Goal: Navigation & Orientation: Find specific page/section

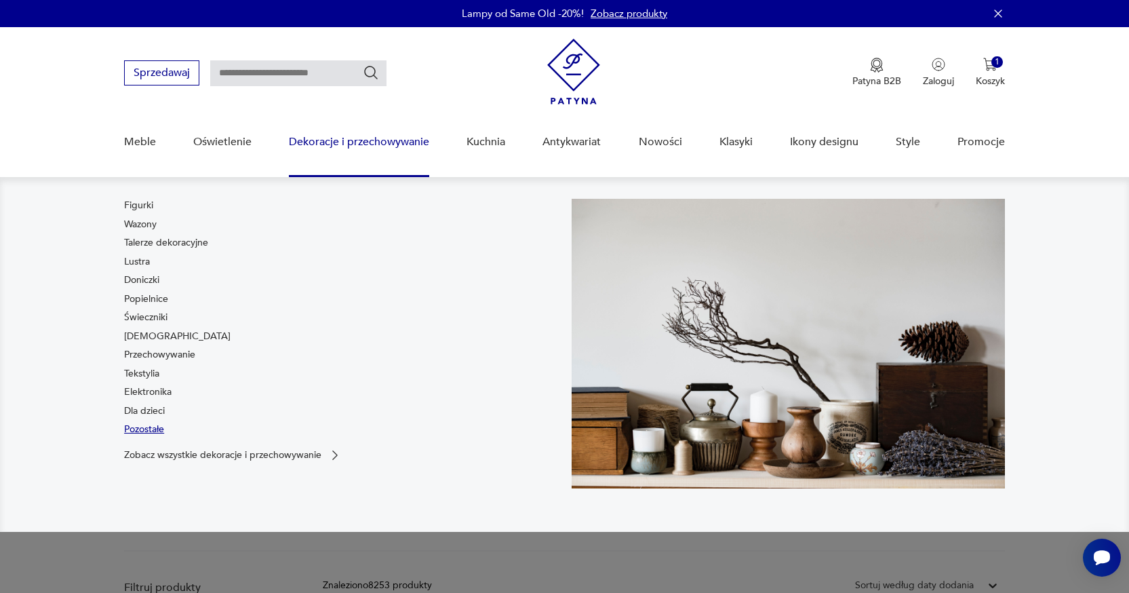
click at [144, 426] on link "Pozostałe" at bounding box center [144, 429] width 40 height 14
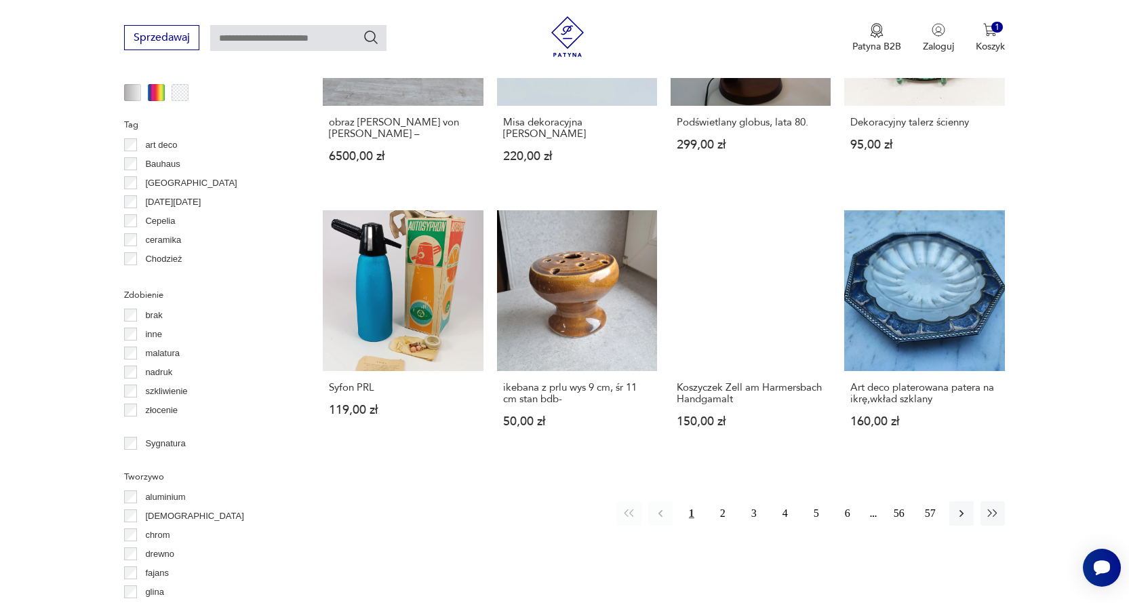
scroll to position [1268, 0]
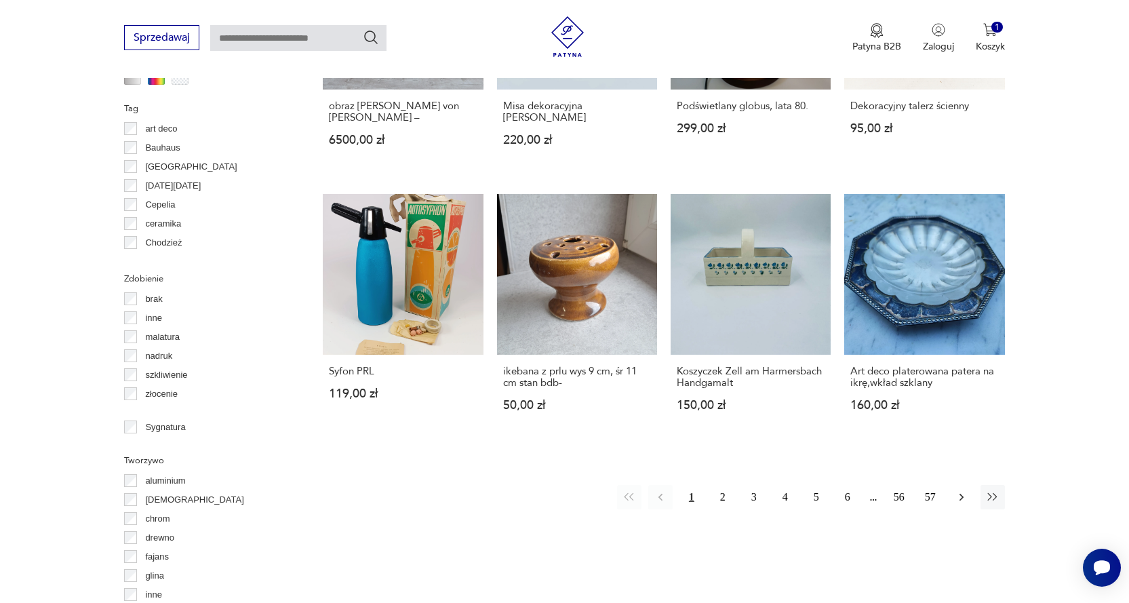
click at [964, 490] on icon "button" at bounding box center [962, 497] width 14 height 14
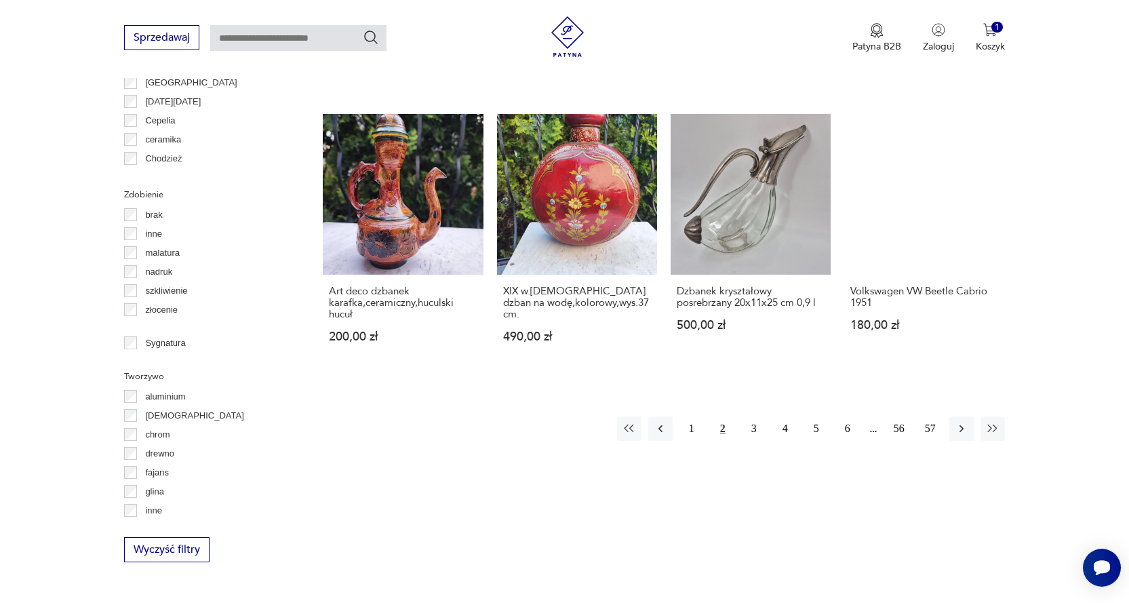
scroll to position [1360, 0]
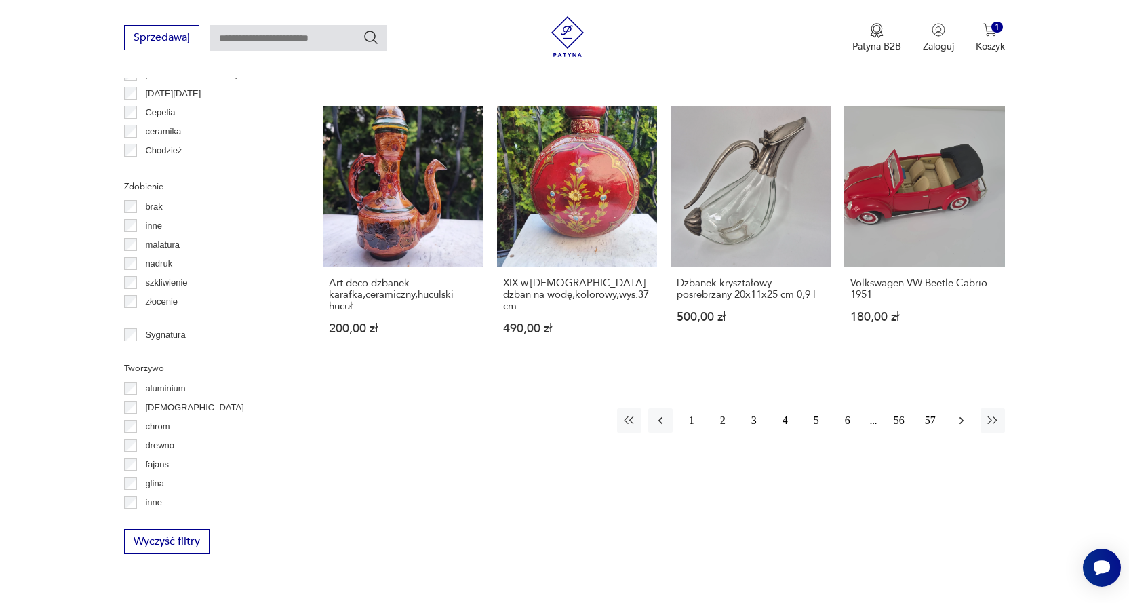
click at [962, 414] on icon "button" at bounding box center [962, 421] width 14 height 14
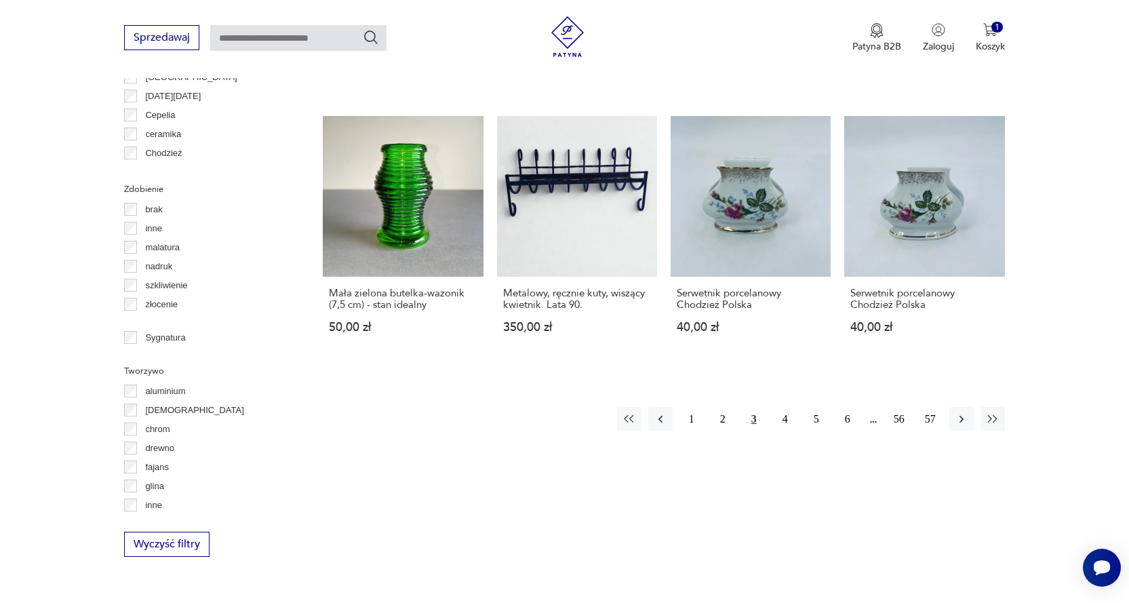
scroll to position [1439, 0]
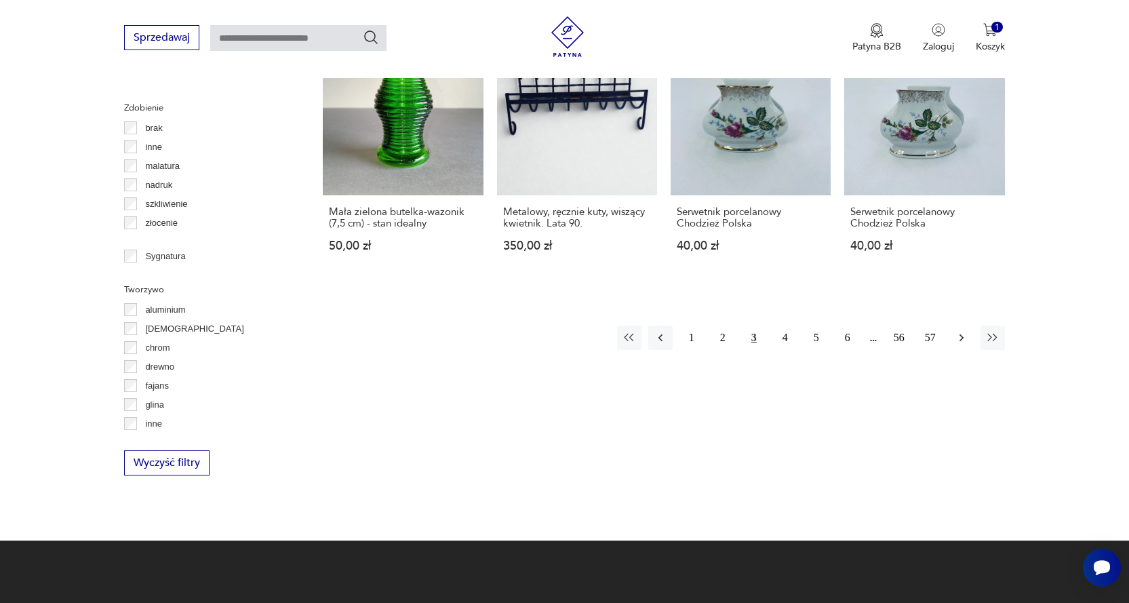
click at [958, 331] on icon "button" at bounding box center [962, 338] width 14 height 14
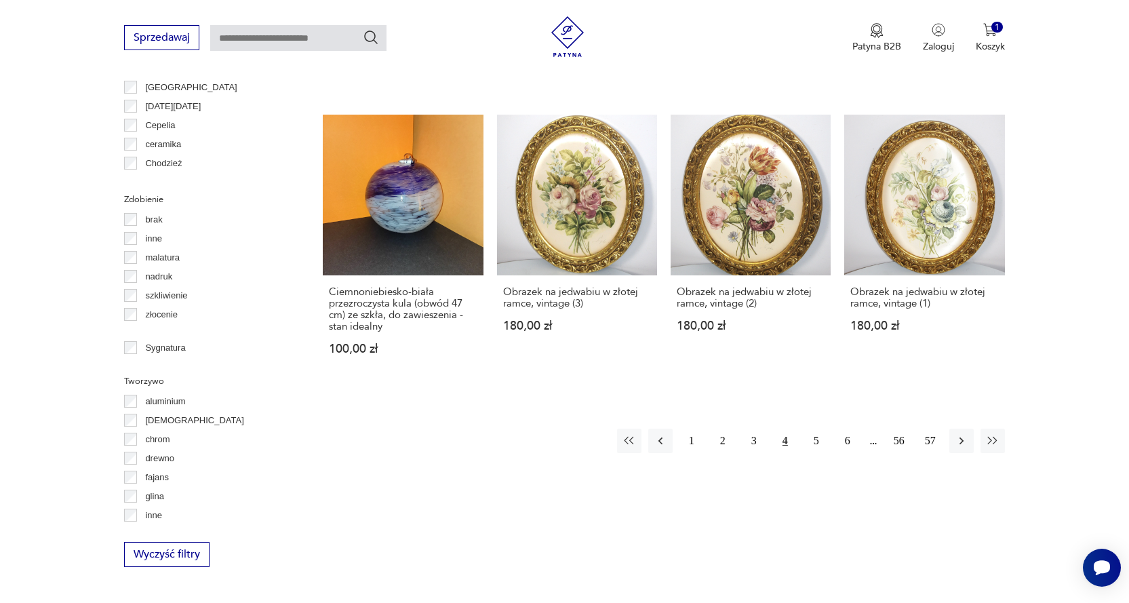
scroll to position [1391, 0]
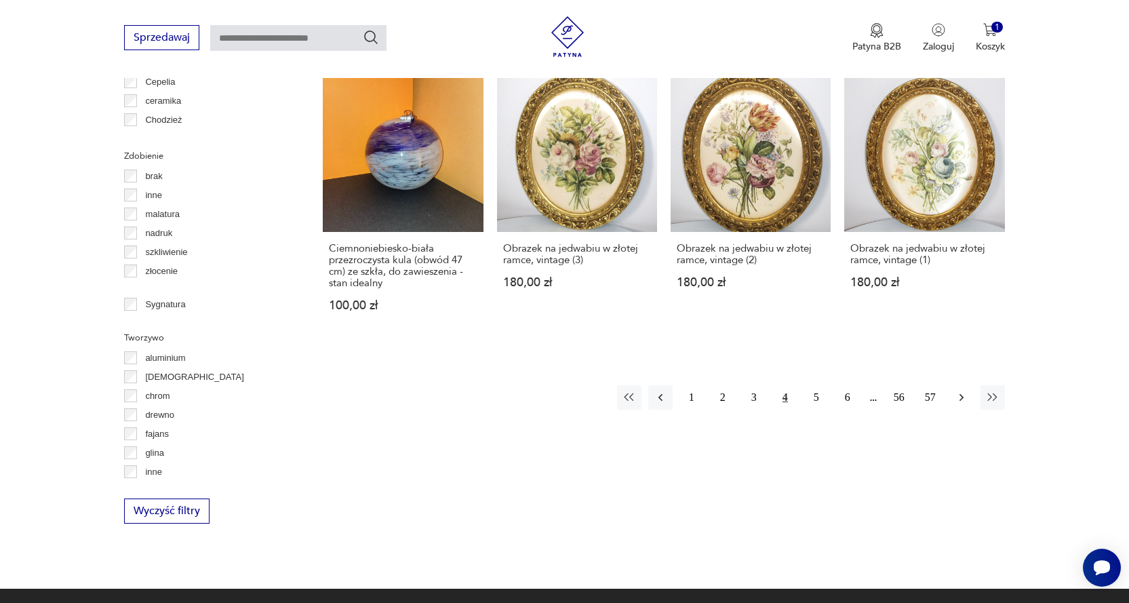
click at [960, 391] on icon "button" at bounding box center [962, 398] width 14 height 14
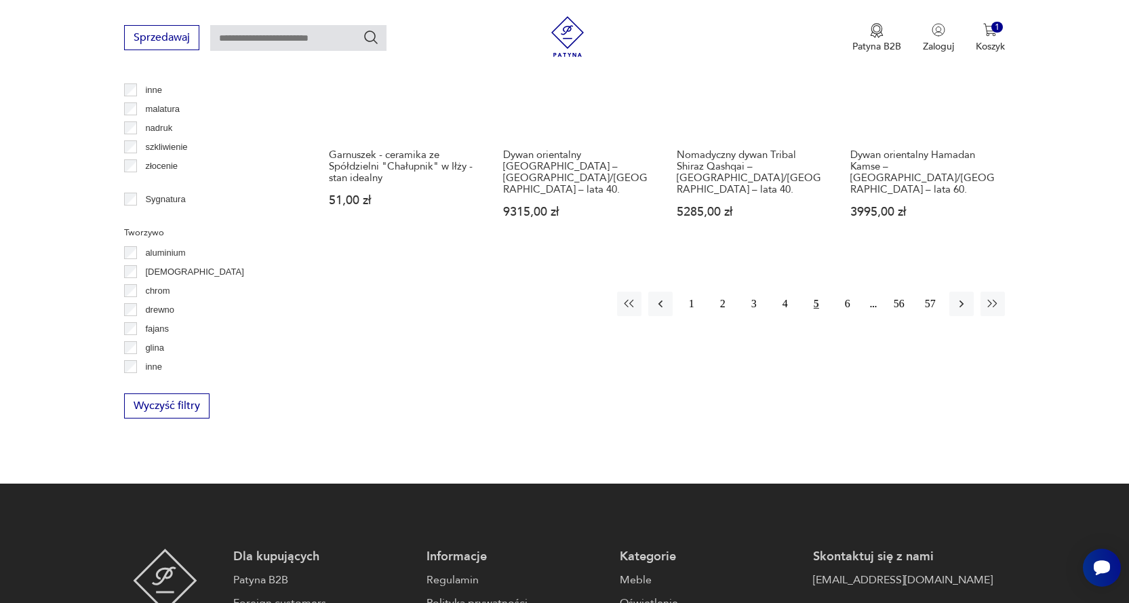
scroll to position [1499, 0]
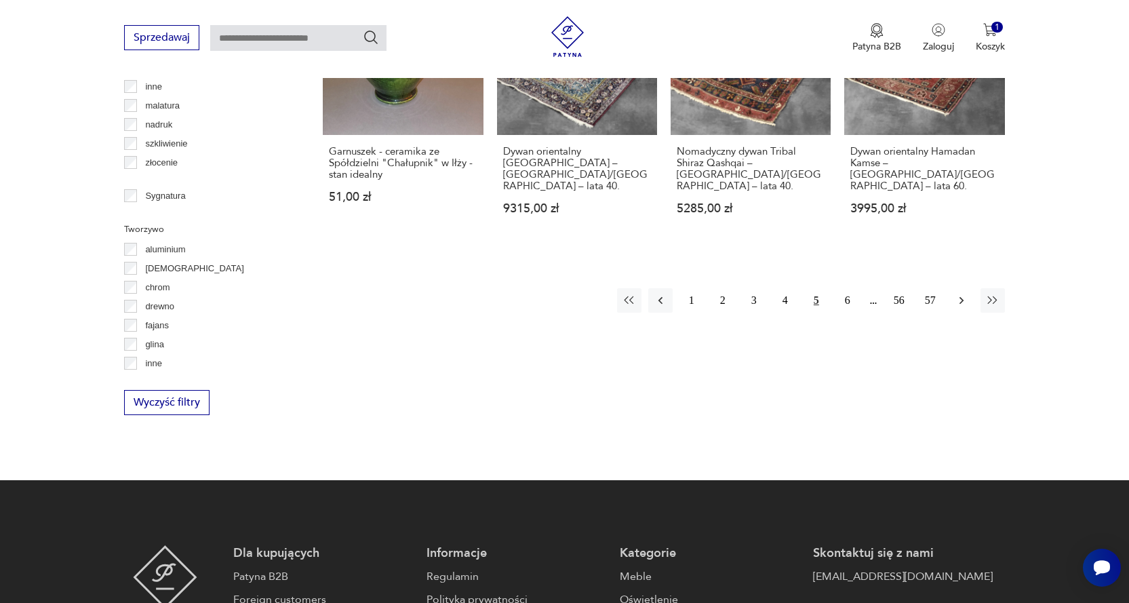
click at [962, 296] on icon "button" at bounding box center [962, 299] width 4 height 7
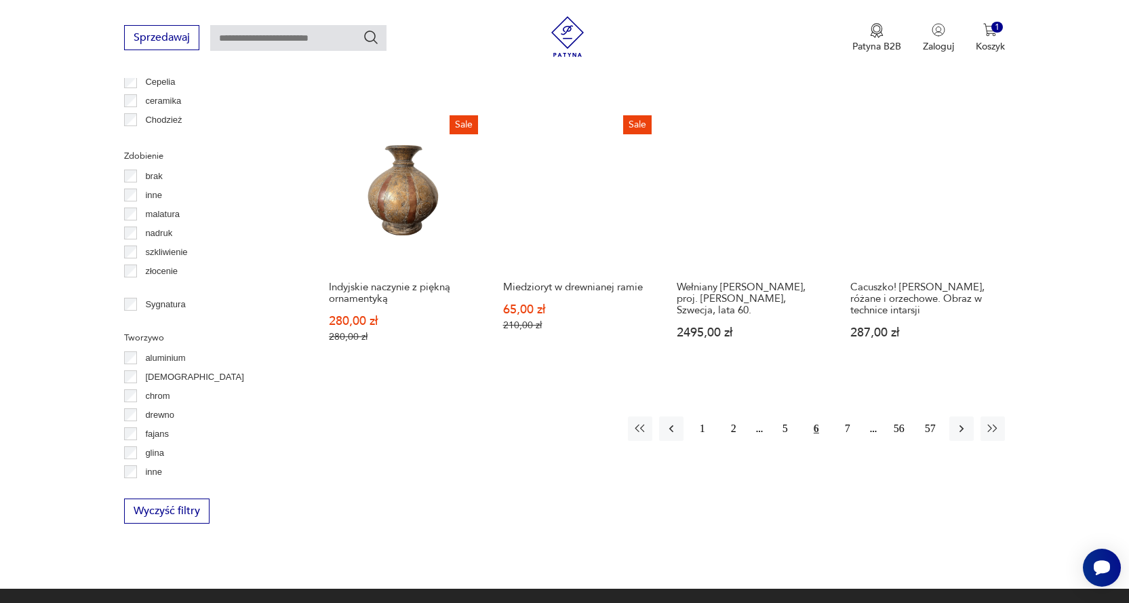
scroll to position [1526, 0]
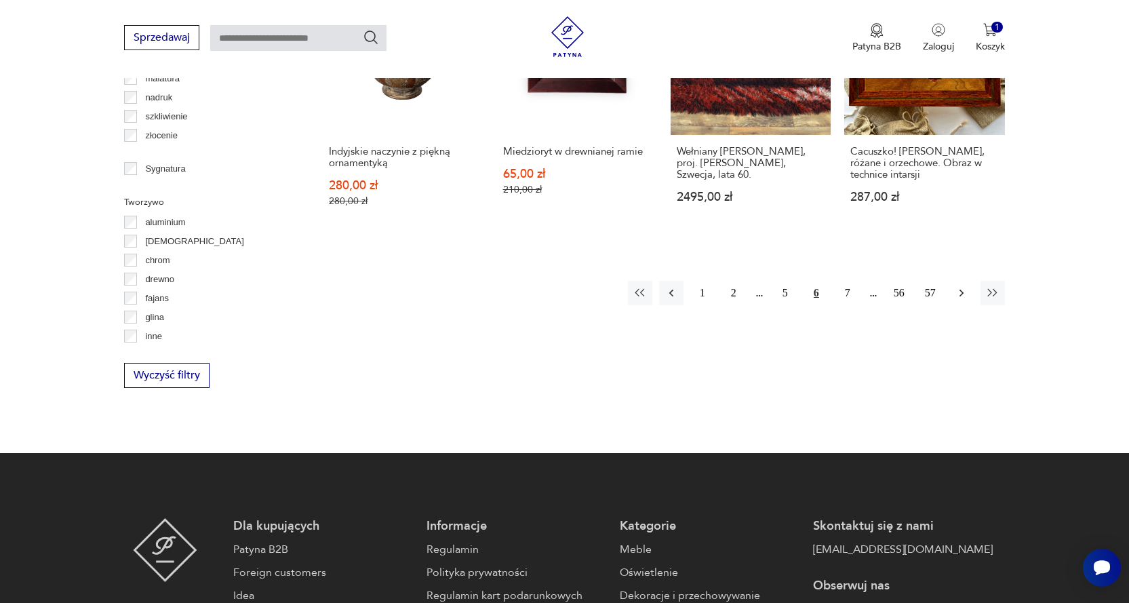
click at [960, 294] on icon "button" at bounding box center [962, 293] width 14 height 14
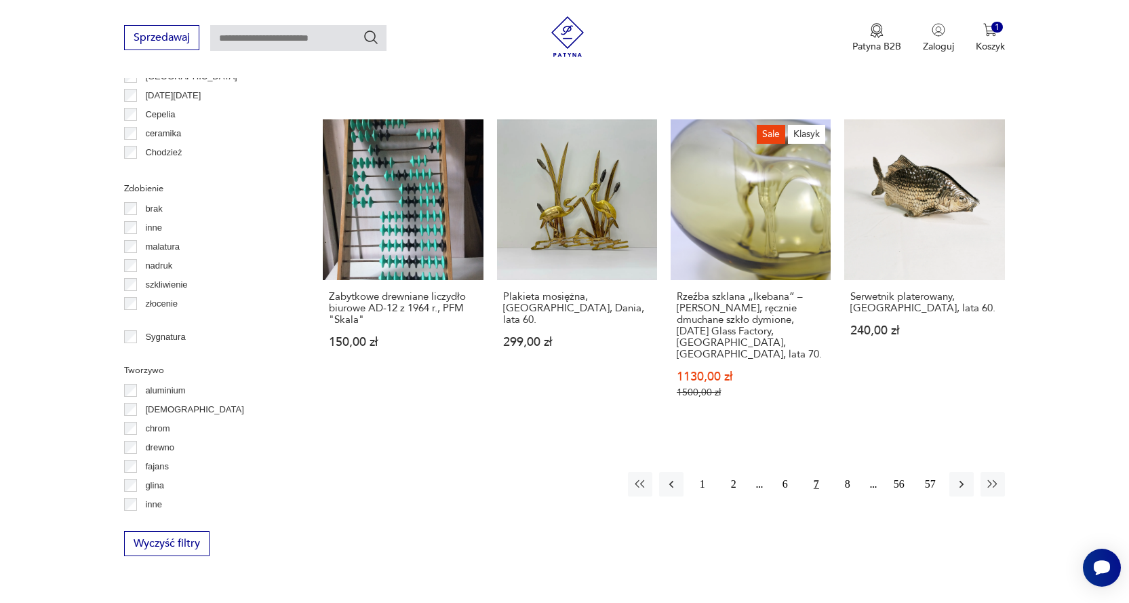
scroll to position [1391, 0]
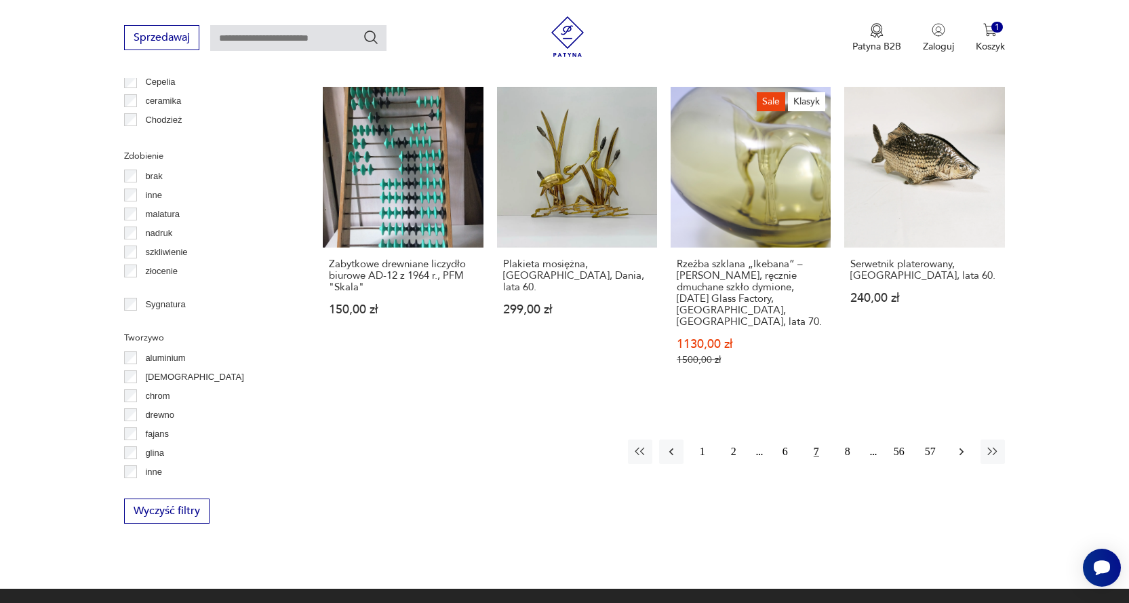
click at [959, 445] on icon "button" at bounding box center [962, 452] width 14 height 14
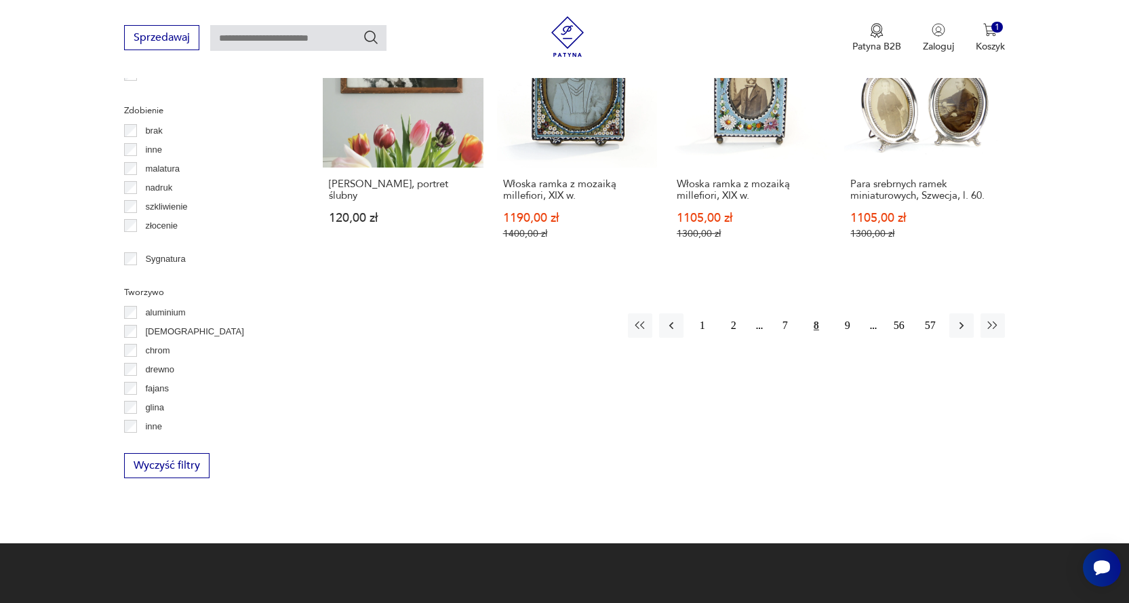
scroll to position [1445, 0]
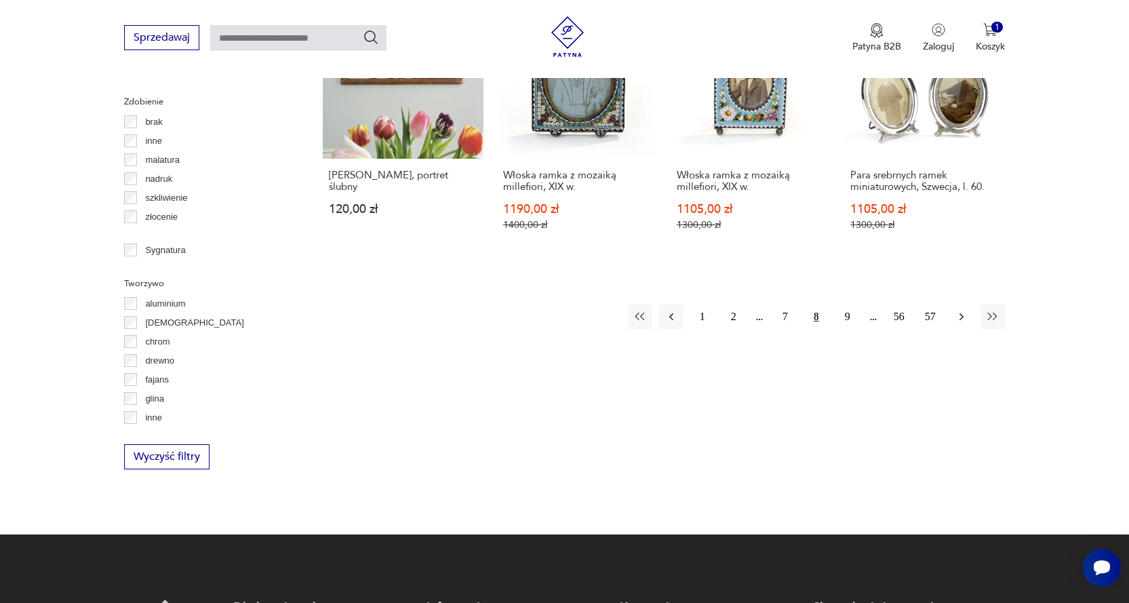
click at [960, 313] on icon "button" at bounding box center [962, 316] width 4 height 7
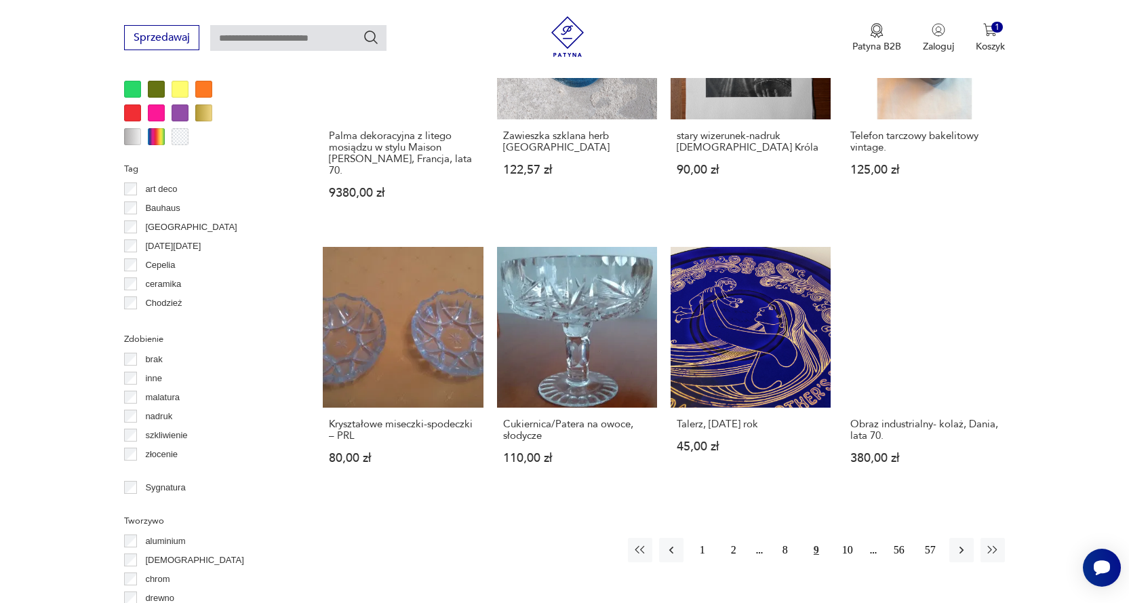
scroll to position [1250, 0]
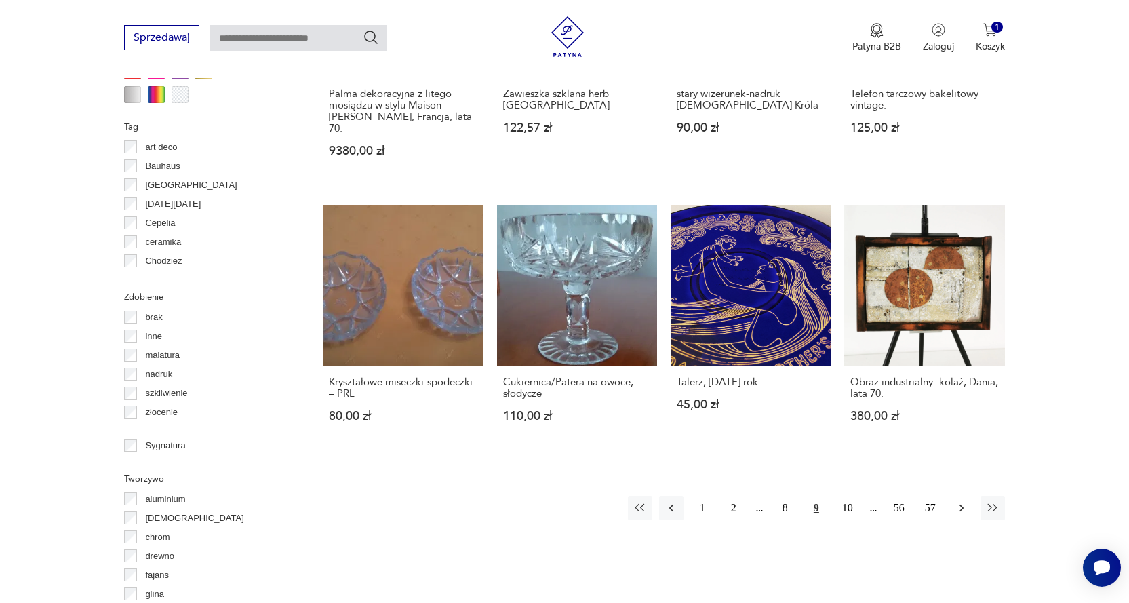
click at [960, 501] on icon "button" at bounding box center [962, 508] width 14 height 14
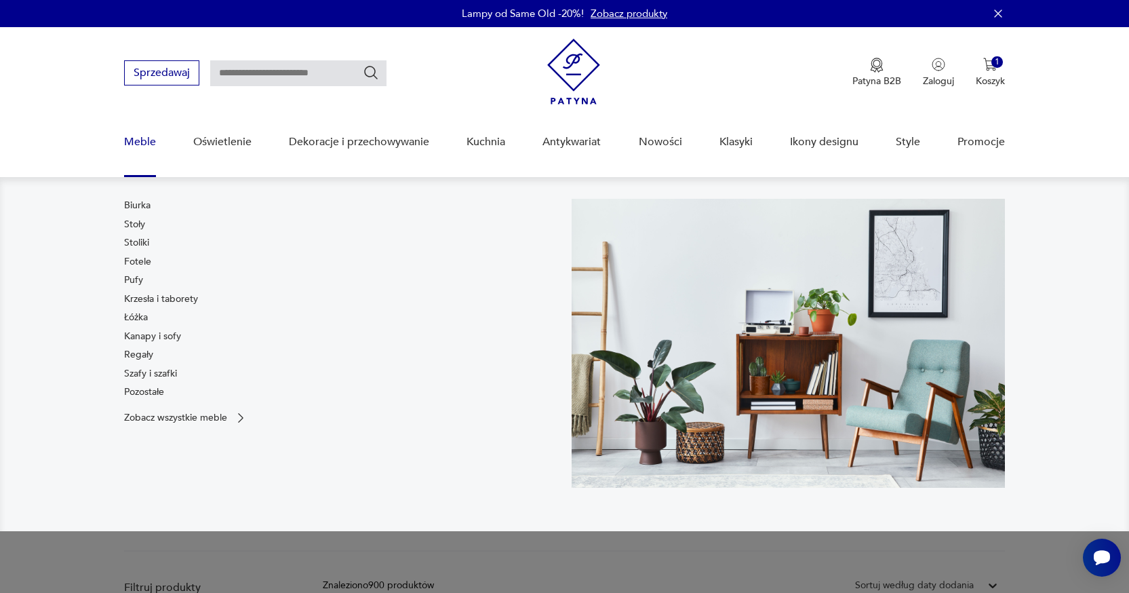
click at [141, 144] on link "Meble" at bounding box center [140, 142] width 32 height 52
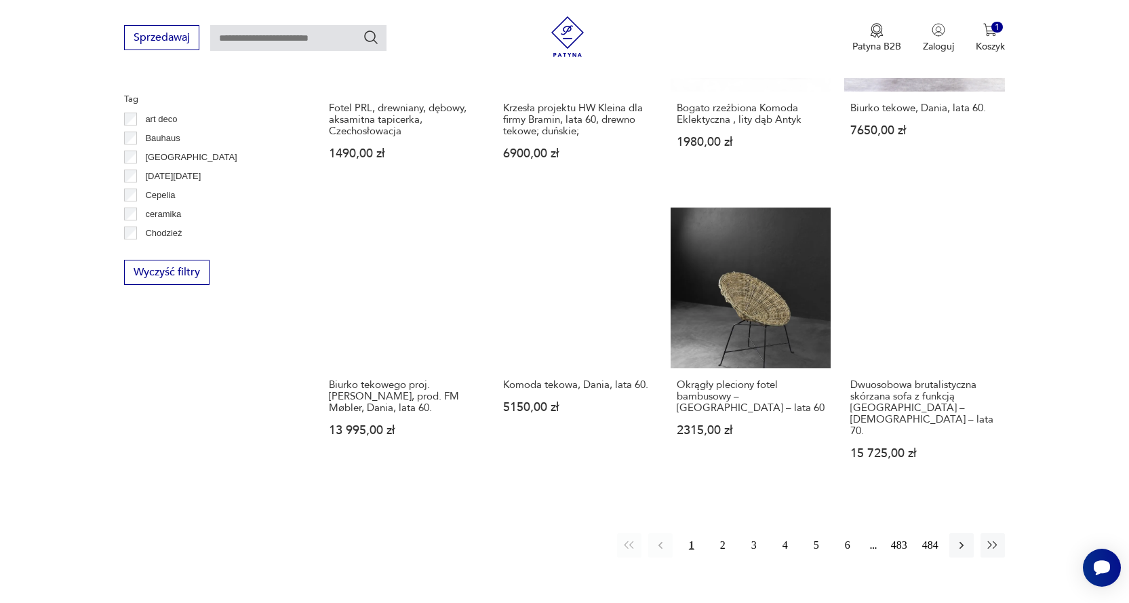
scroll to position [1322, 0]
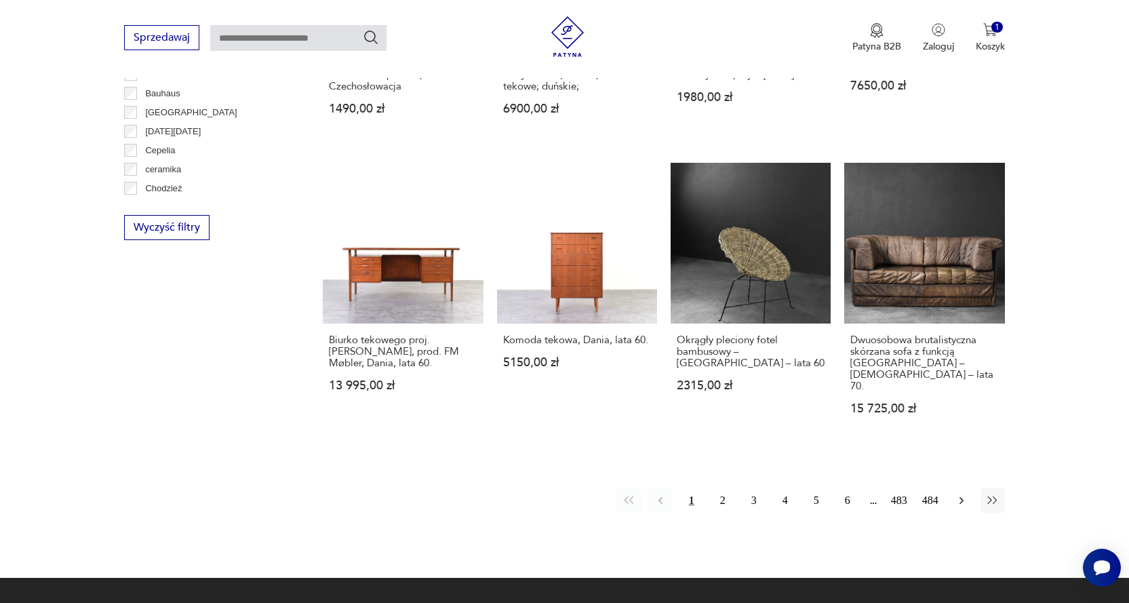
click at [962, 494] on icon "button" at bounding box center [962, 501] width 14 height 14
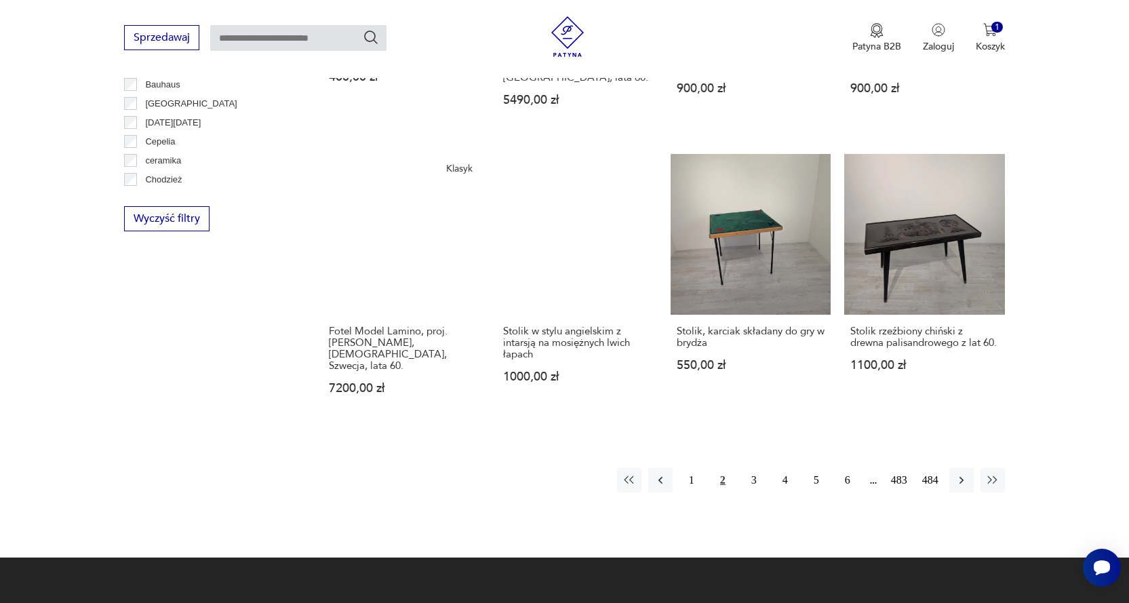
scroll to position [1427, 0]
